Goal: Task Accomplishment & Management: Manage account settings

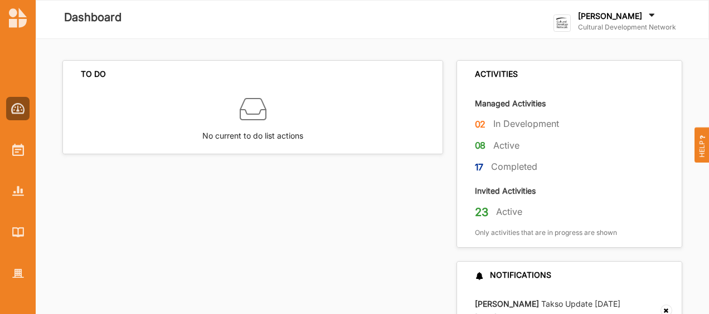
click at [621, 17] on label "[PERSON_NAME]" at bounding box center [610, 16] width 64 height 10
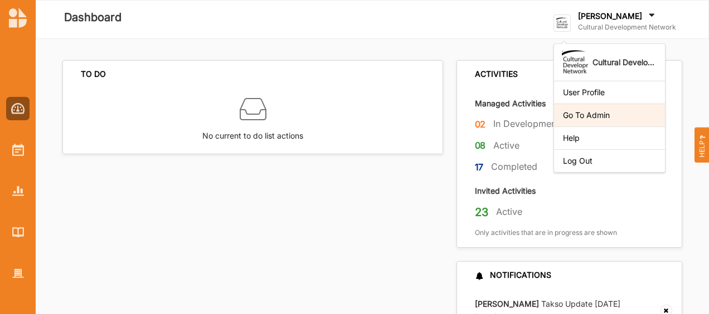
click at [599, 113] on div "Go To Admin" at bounding box center [609, 115] width 93 height 10
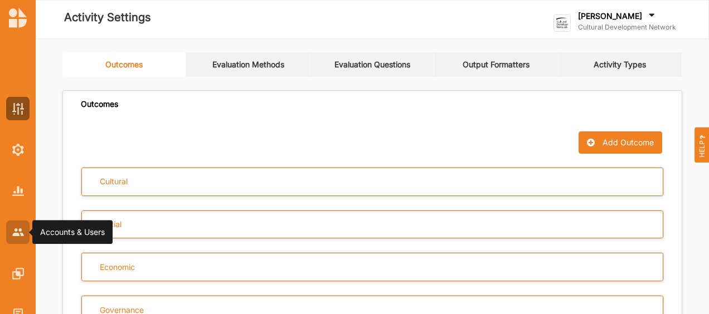
click at [8, 232] on div at bounding box center [17, 232] width 23 height 23
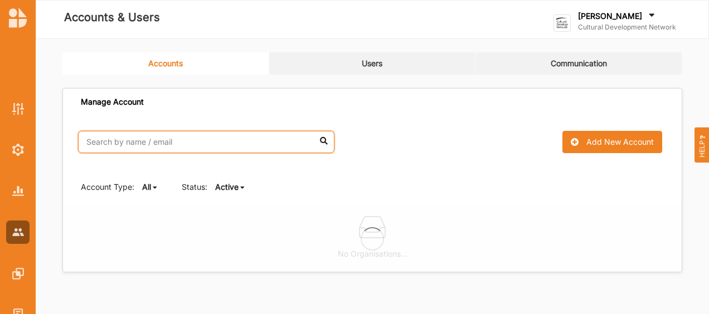
click at [123, 140] on input "text" at bounding box center [206, 142] width 256 height 22
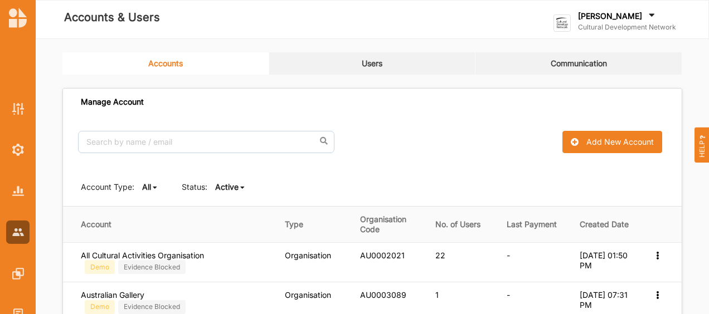
click at [370, 68] on link "Users" at bounding box center [372, 63] width 207 height 22
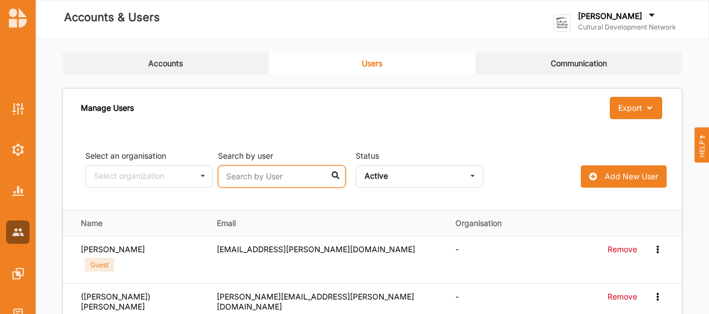
click at [251, 177] on input "text" at bounding box center [282, 177] width 128 height 22
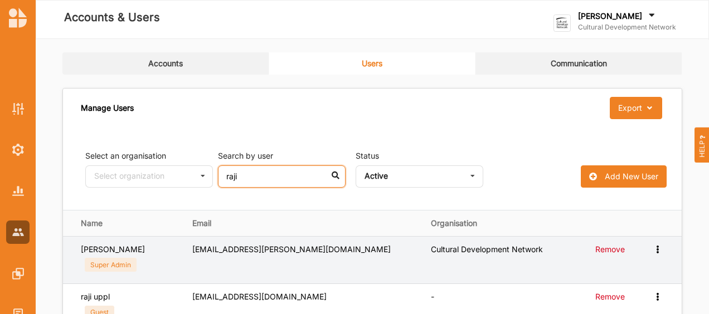
type input "raji"
click at [657, 245] on icon at bounding box center [657, 249] width 9 height 8
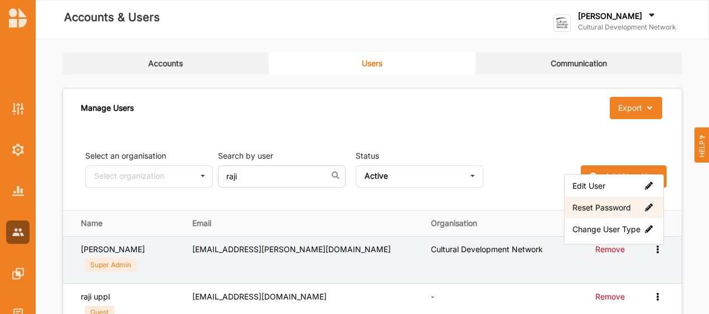
click at [601, 207] on label "Reset Password" at bounding box center [614, 207] width 83 height 10
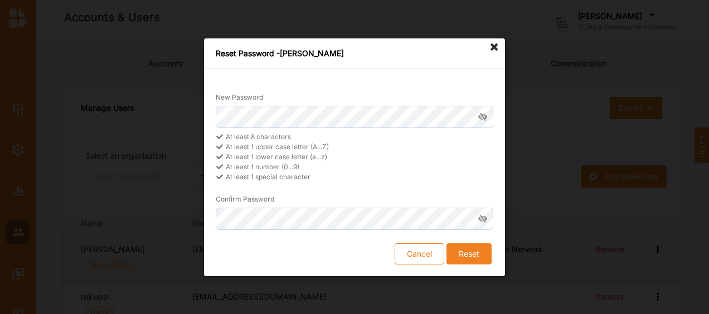
drag, startPoint x: 409, startPoint y: 254, endPoint x: 409, endPoint y: 243, distance: 11.7
click at [409, 254] on button "Cancel" at bounding box center [420, 253] width 50 height 21
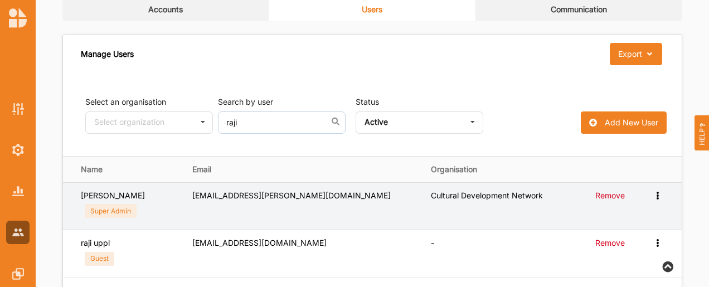
scroll to position [55, 0]
click at [660, 193] on icon at bounding box center [657, 194] width 9 height 8
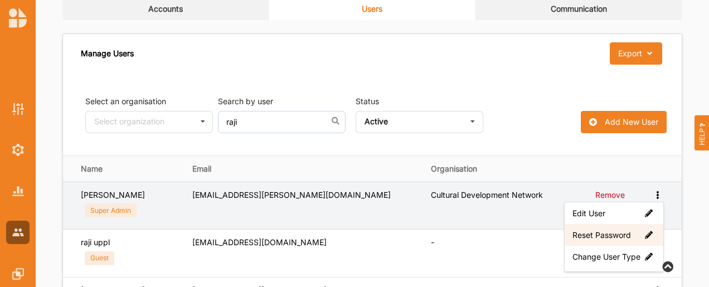
click at [603, 234] on label "Reset Password" at bounding box center [614, 235] width 83 height 10
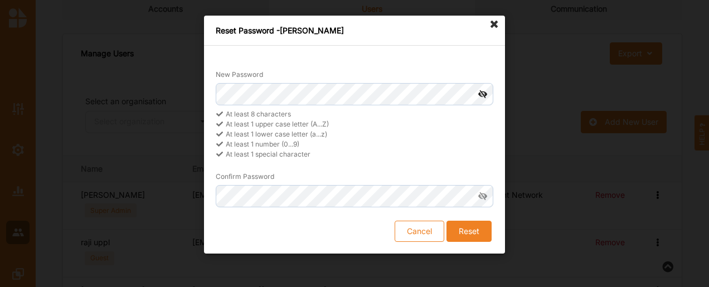
click at [481, 95] on icon at bounding box center [483, 94] width 21 height 22
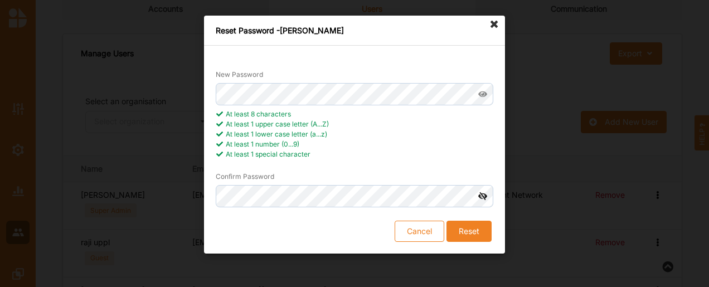
click at [486, 191] on icon at bounding box center [483, 196] width 21 height 22
click at [480, 228] on button "Reset" at bounding box center [469, 231] width 45 height 21
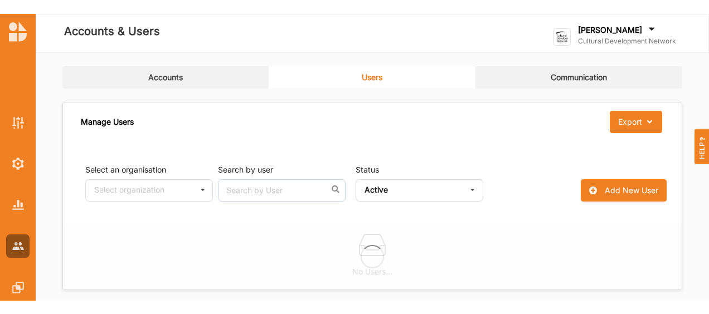
scroll to position [11, 0]
